Goal: Check status: Check status

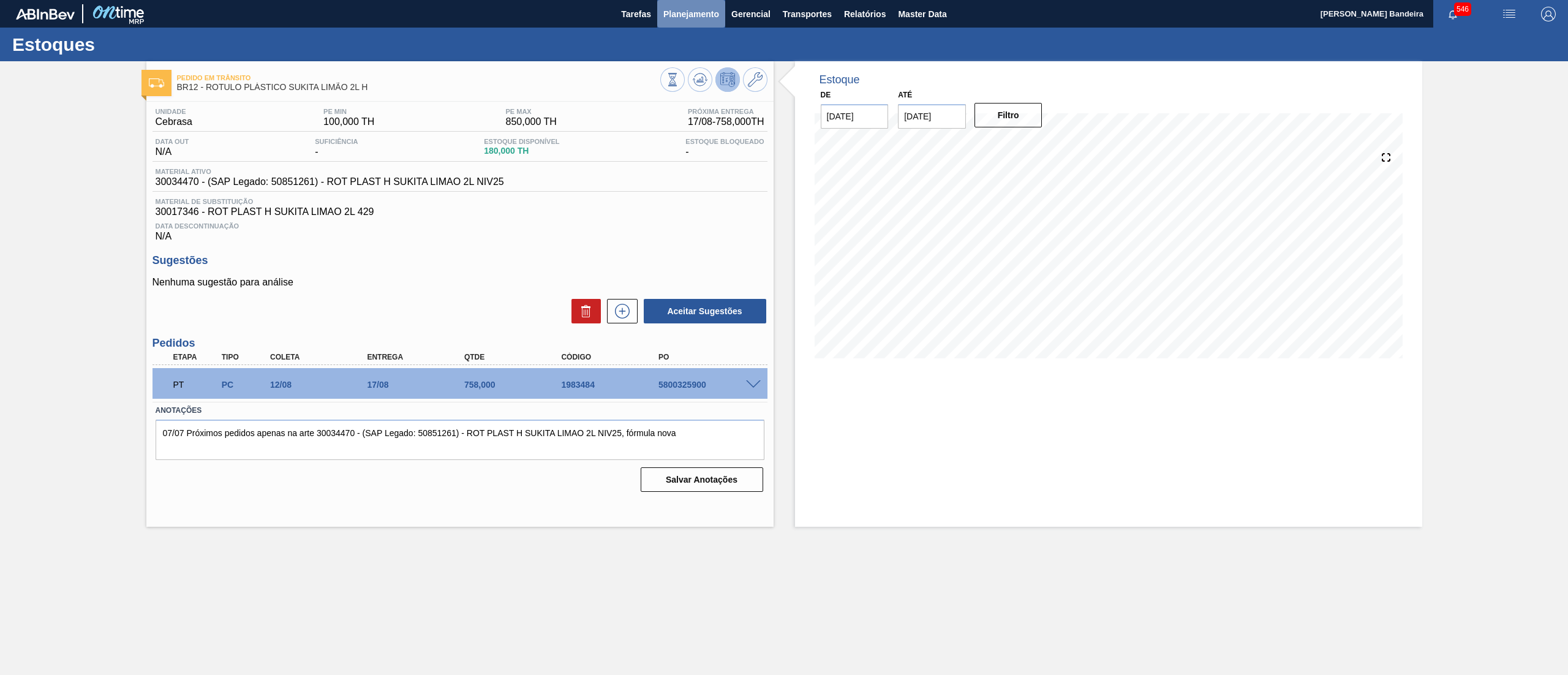
click at [676, 5] on button "Planejamento" at bounding box center [690, 14] width 68 height 27
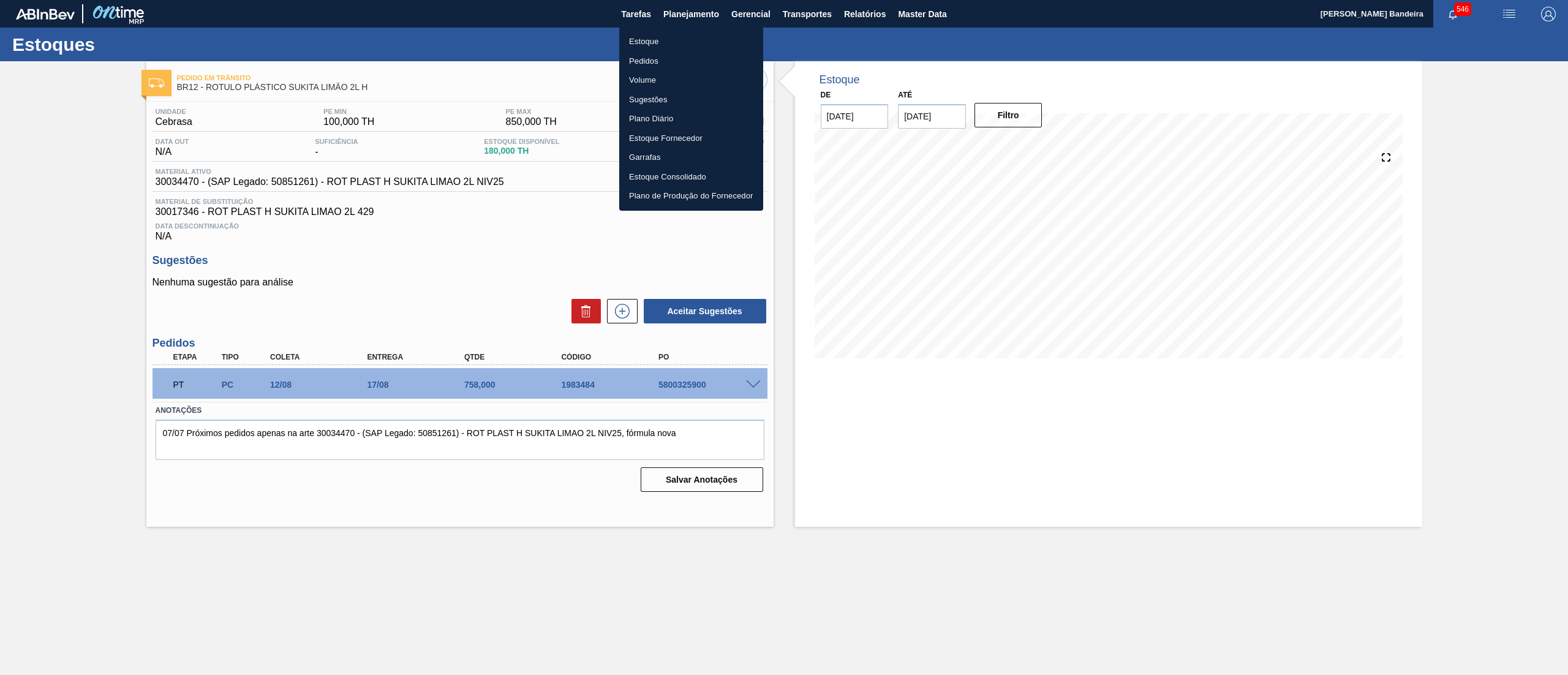
click at [668, 36] on li "Estoque" at bounding box center [690, 42] width 144 height 20
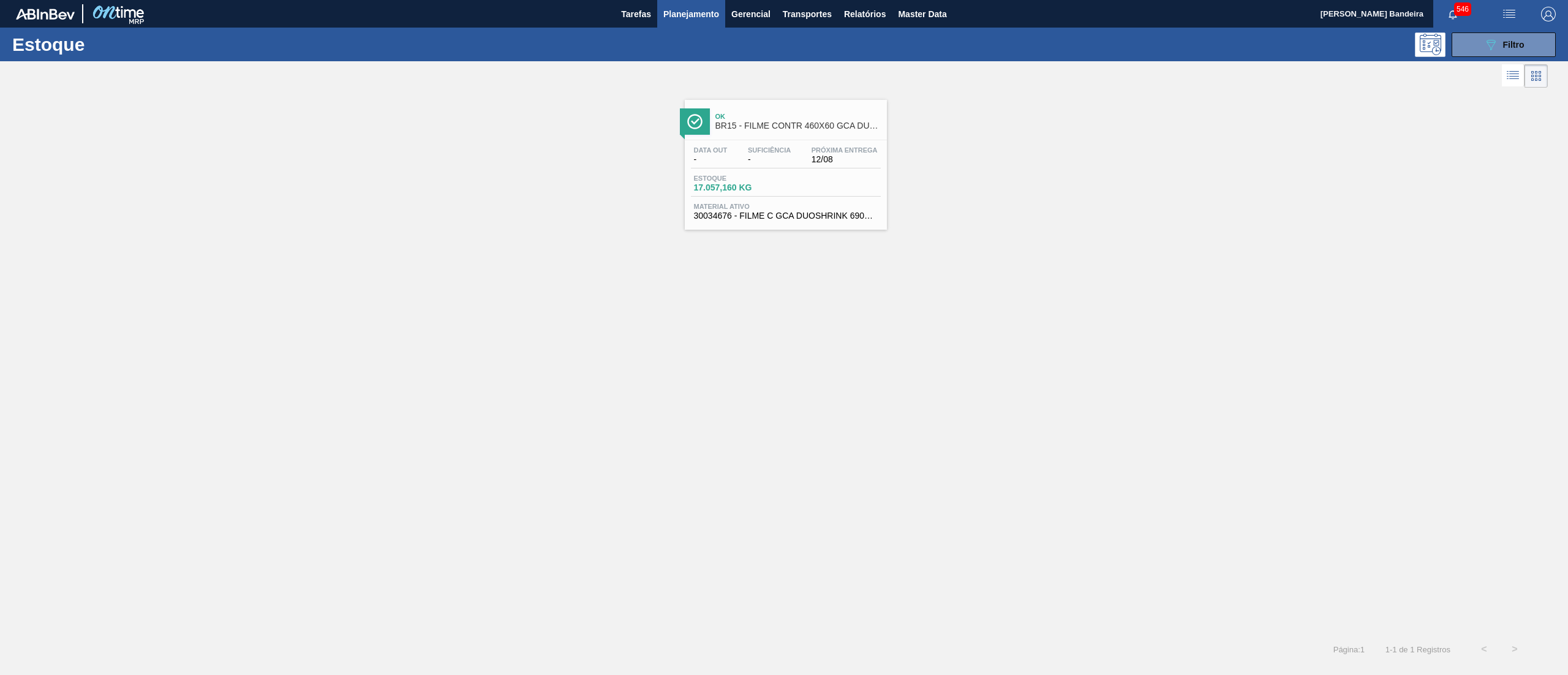
click at [1462, 56] on div "Estoque 089F7B8B-B2A5-4AFE-B5C0-19BA573D28AC Filtro" at bounding box center [784, 44] width 1568 height 33
click at [1468, 46] on button "089F7B8B-B2A5-4AFE-B5C0-19BA573D28AC Filtro" at bounding box center [1503, 45] width 104 height 24
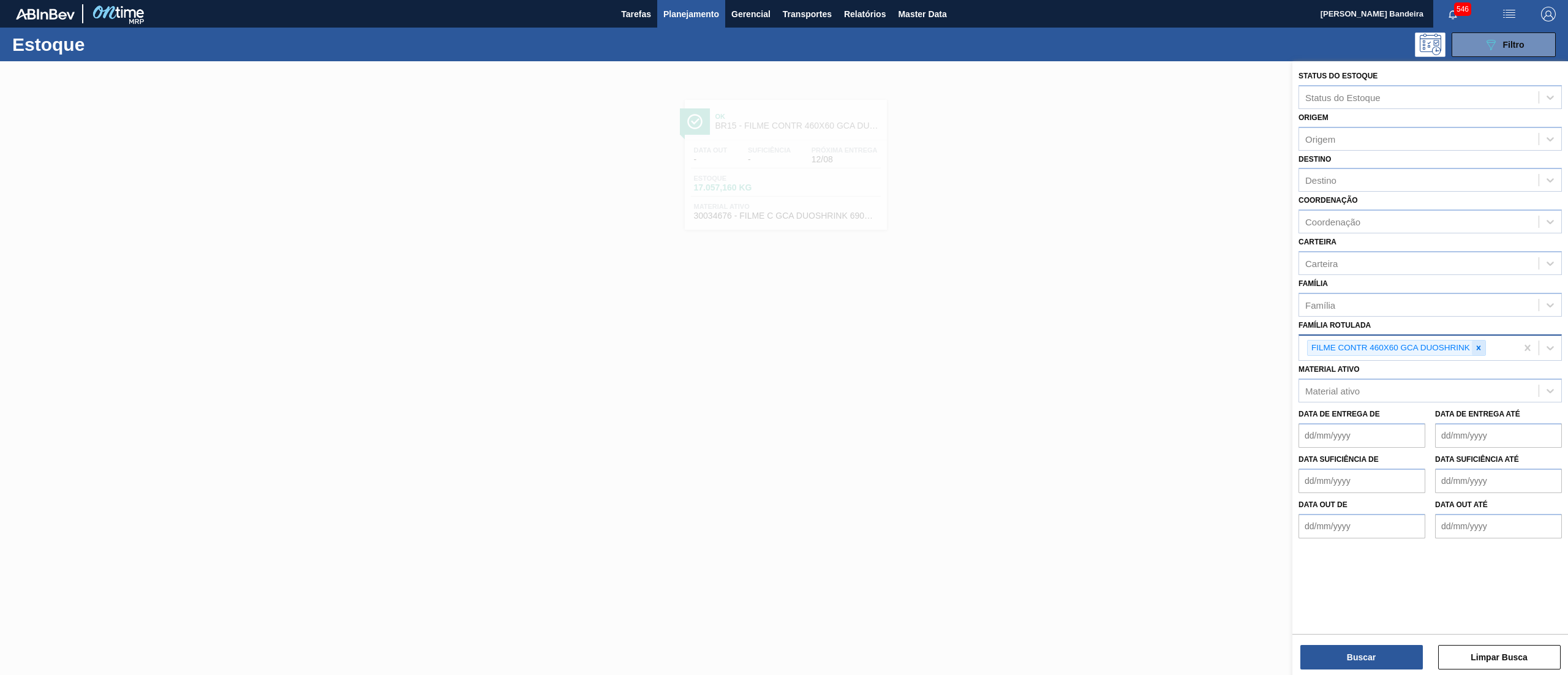
click at [1484, 344] on div at bounding box center [1479, 348] width 14 height 15
click at [1431, 379] on div "Material ativo" at bounding box center [1418, 388] width 240 height 17
paste ativo "30029562"
type ativo "30029562"
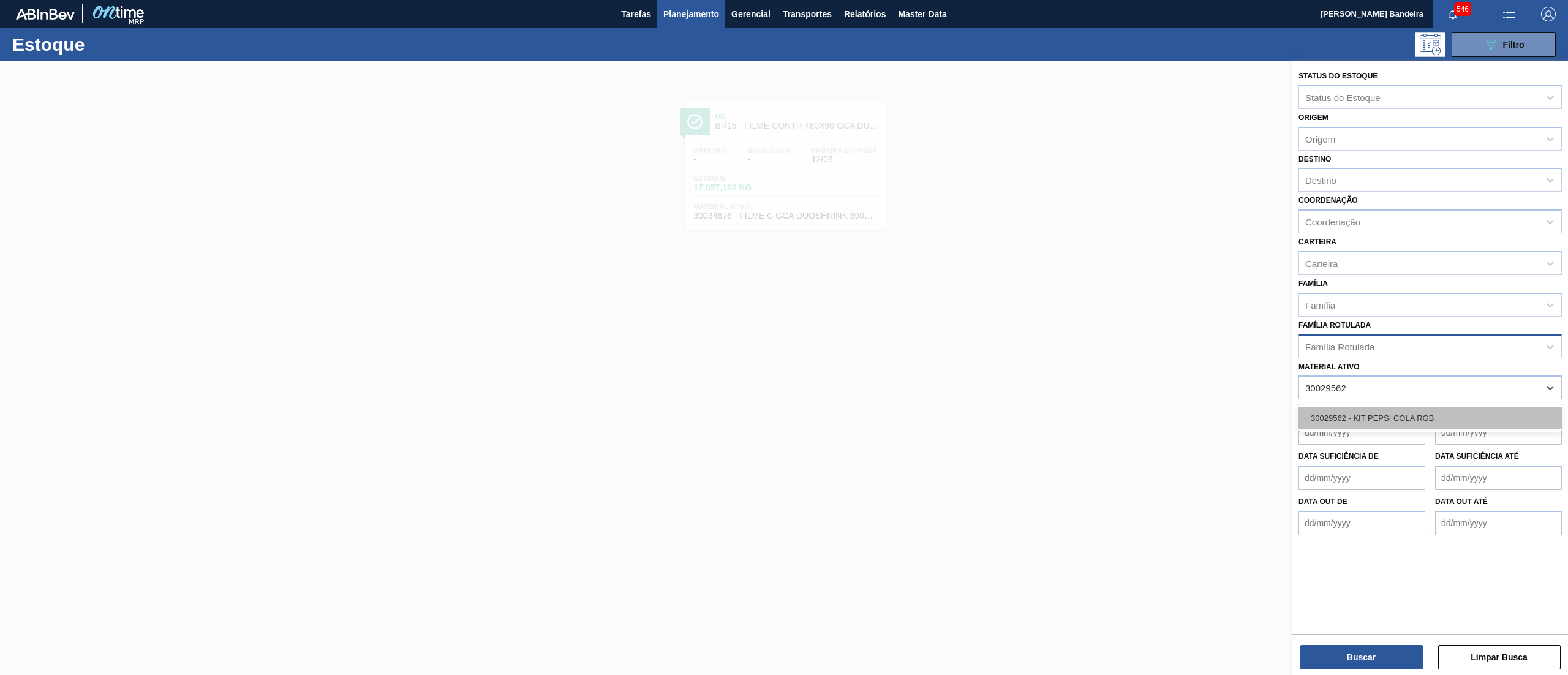
click at [1421, 423] on div "30029562 - KIT PEPSI COLA RGB" at bounding box center [1430, 418] width 263 height 23
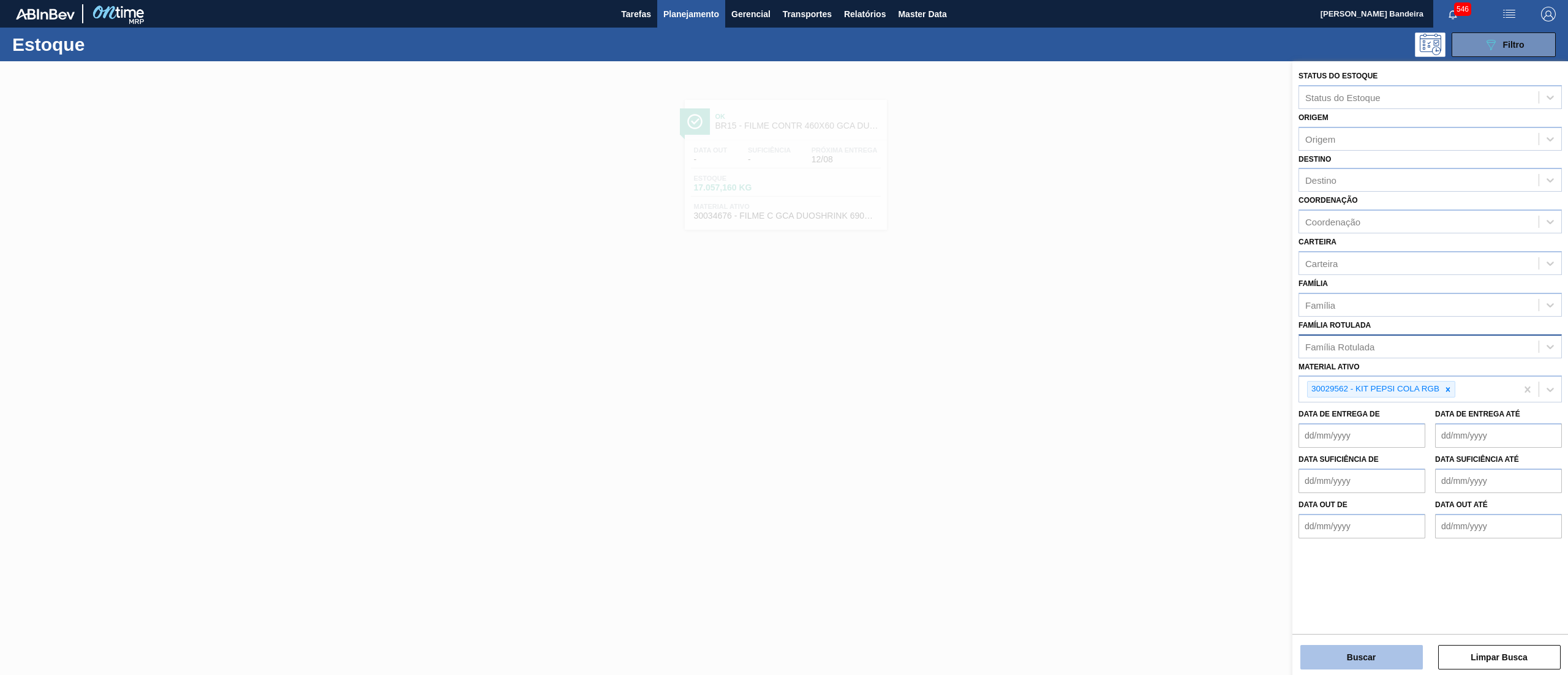
click at [1370, 651] on button "Buscar" at bounding box center [1361, 657] width 122 height 24
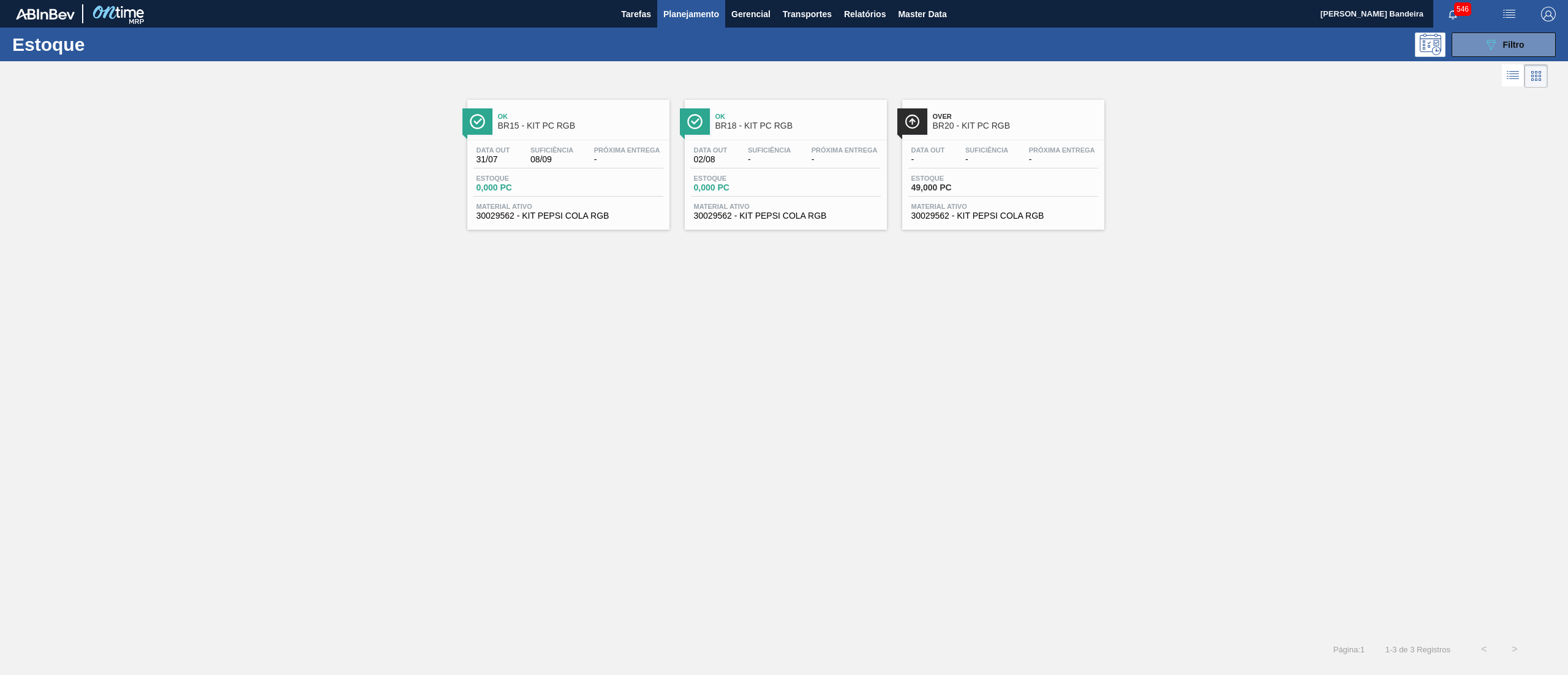
click at [965, 220] on span "30029562 - KIT PEPSI COLA RGB" at bounding box center [1004, 216] width 184 height 9
click at [731, 210] on span "Material ativo" at bounding box center [786, 207] width 184 height 8
click at [995, 211] on div "Material ativo 30029562 - KIT PEPSI COLA RGB" at bounding box center [1004, 211] width 190 height 17
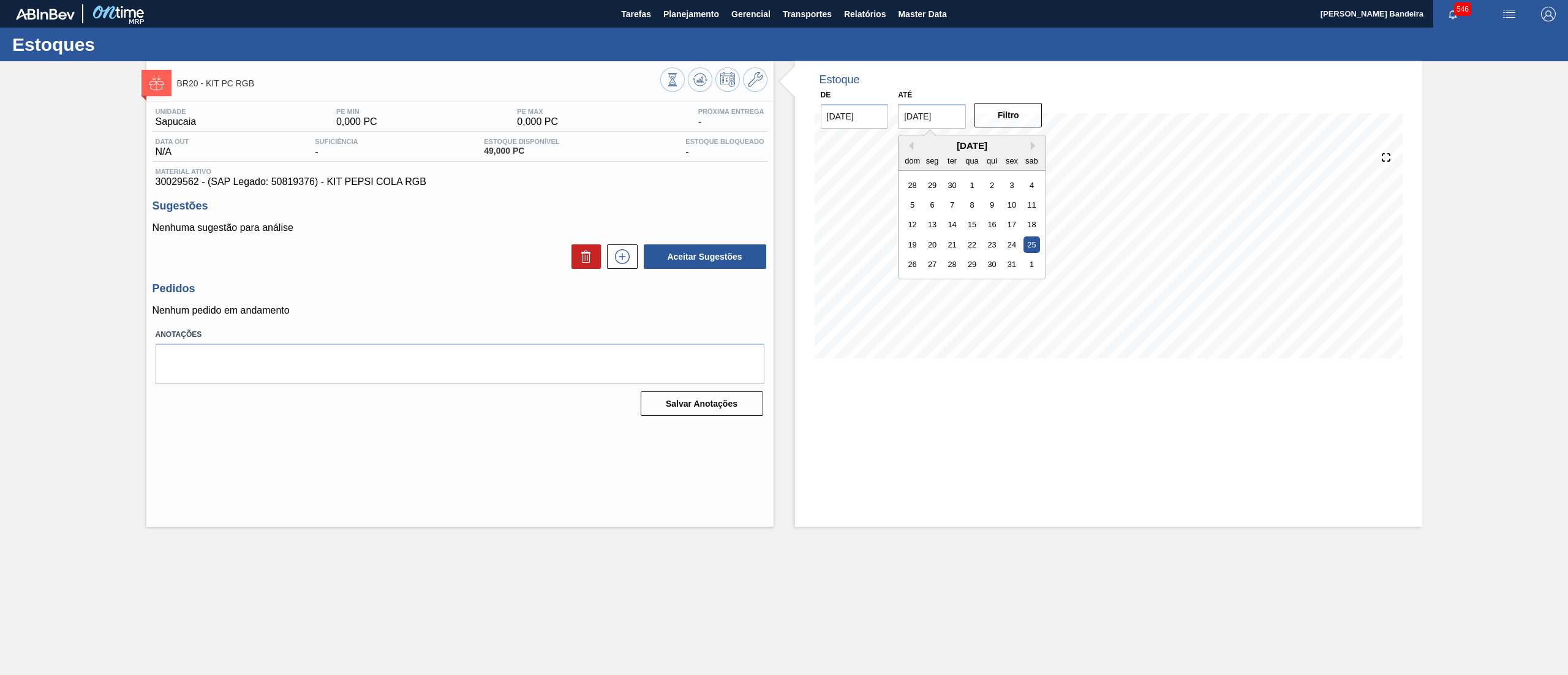
click at [960, 109] on input "[DATE]" at bounding box center [932, 116] width 68 height 24
click at [1039, 144] on button "Next Month" at bounding box center [1035, 145] width 8 height 8
click at [1013, 225] on div "14" at bounding box center [1012, 224] width 17 height 17
type input "[DATE]"
click at [1011, 119] on button "Filtro" at bounding box center [1008, 115] width 68 height 24
